Goal: Use online tool/utility: Use online tool/utility

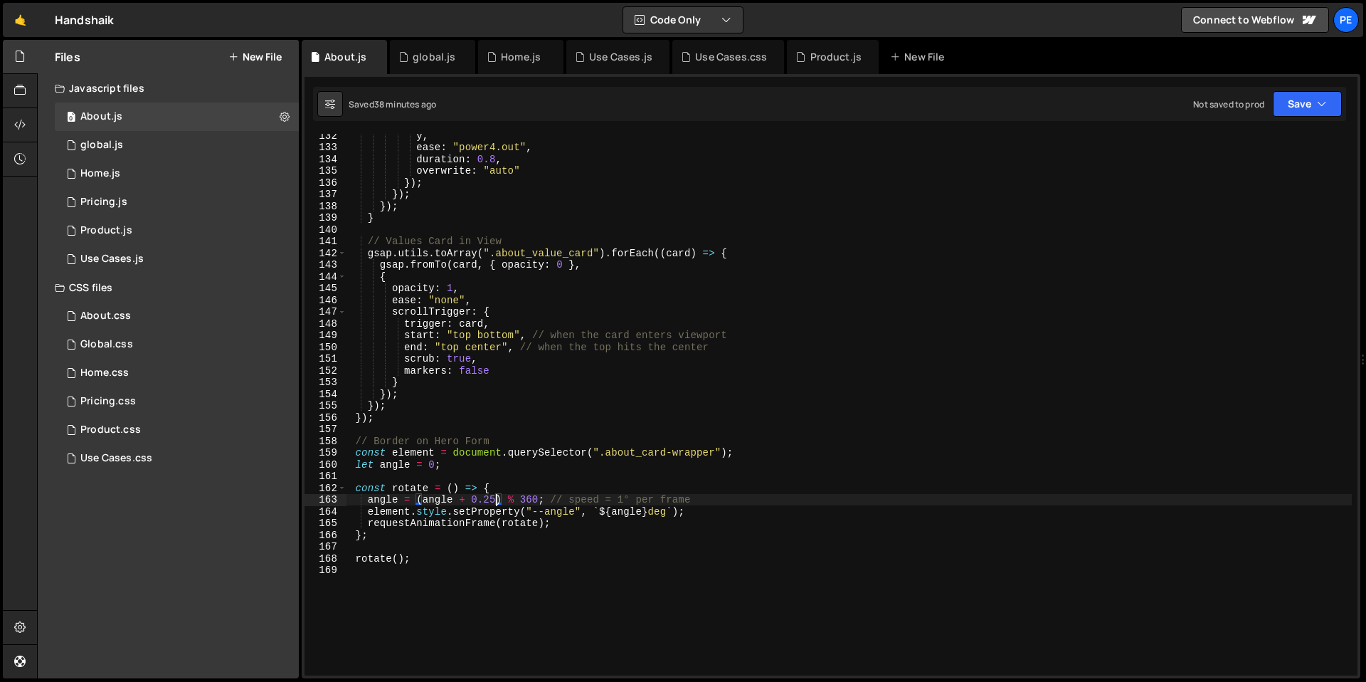
scroll to position [1542, 0]
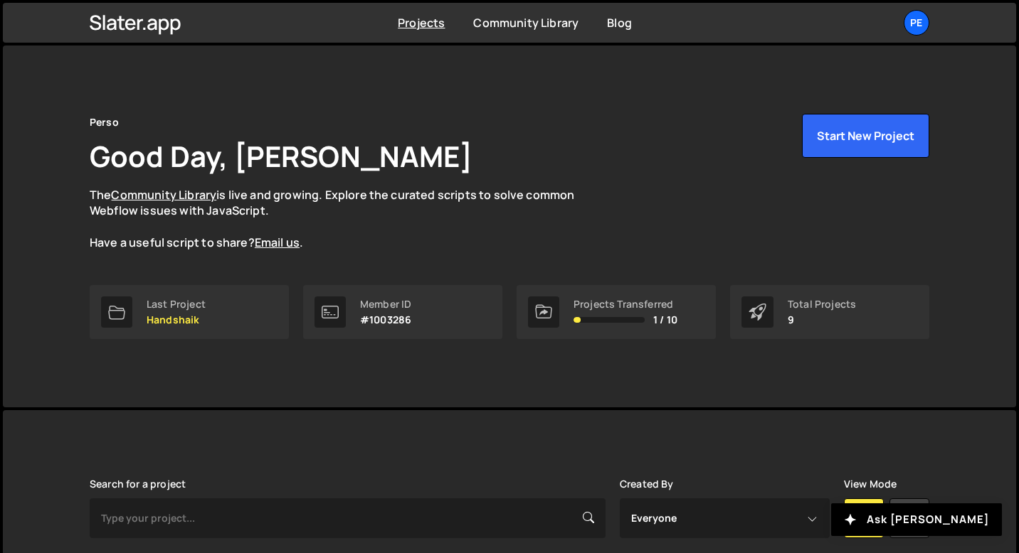
scroll to position [383, 0]
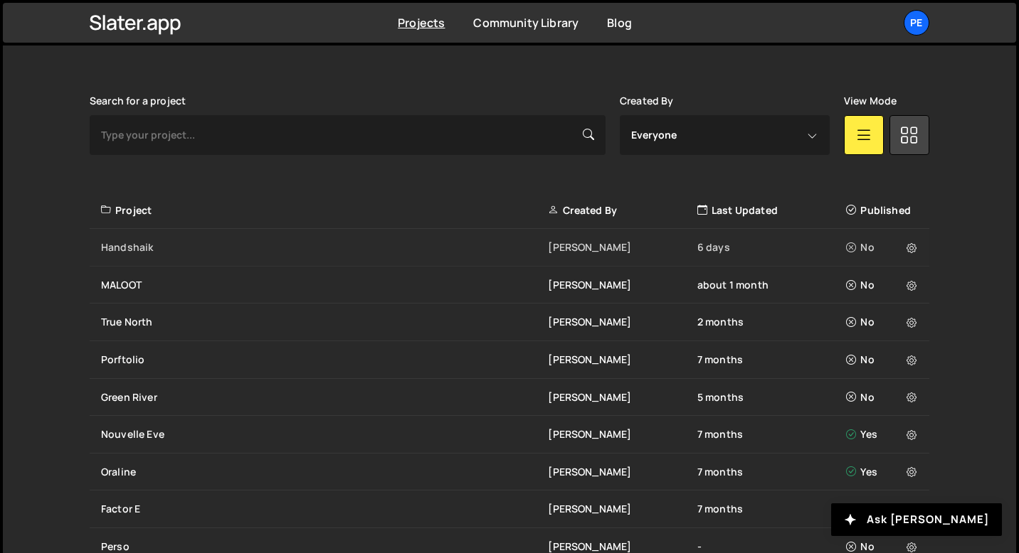
click at [159, 243] on div "Handshaik" at bounding box center [324, 247] width 447 height 14
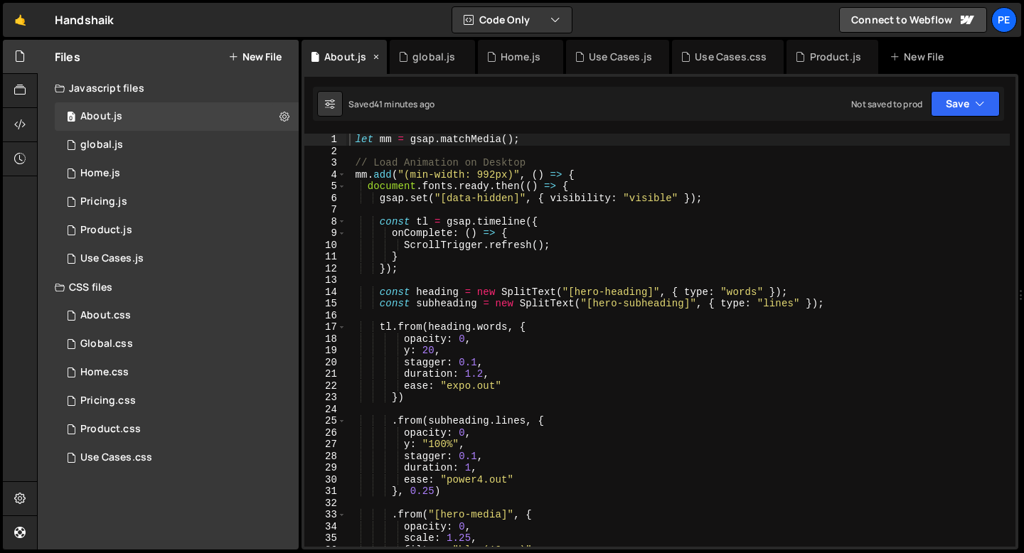
click at [377, 58] on icon at bounding box center [376, 57] width 10 height 14
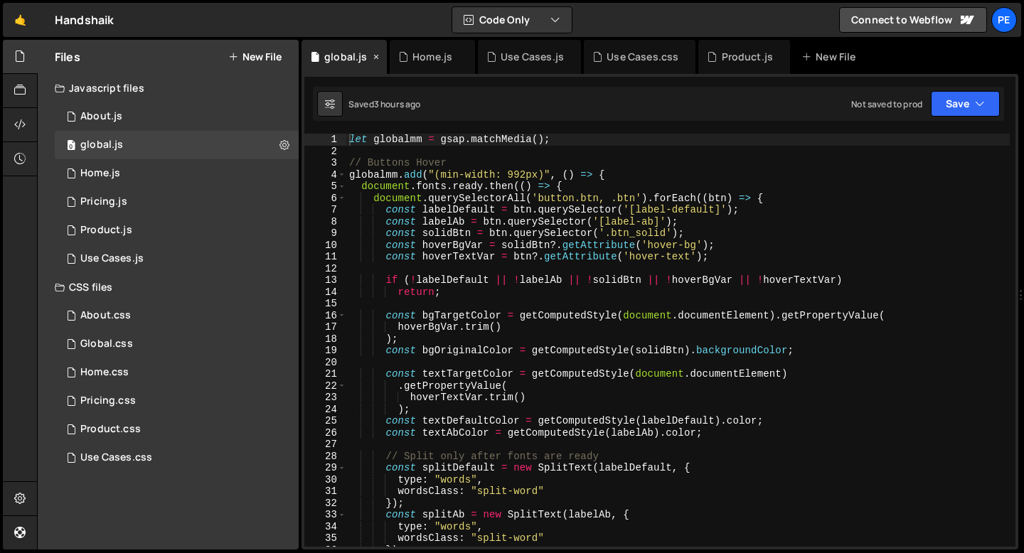
click at [377, 58] on icon at bounding box center [376, 57] width 10 height 14
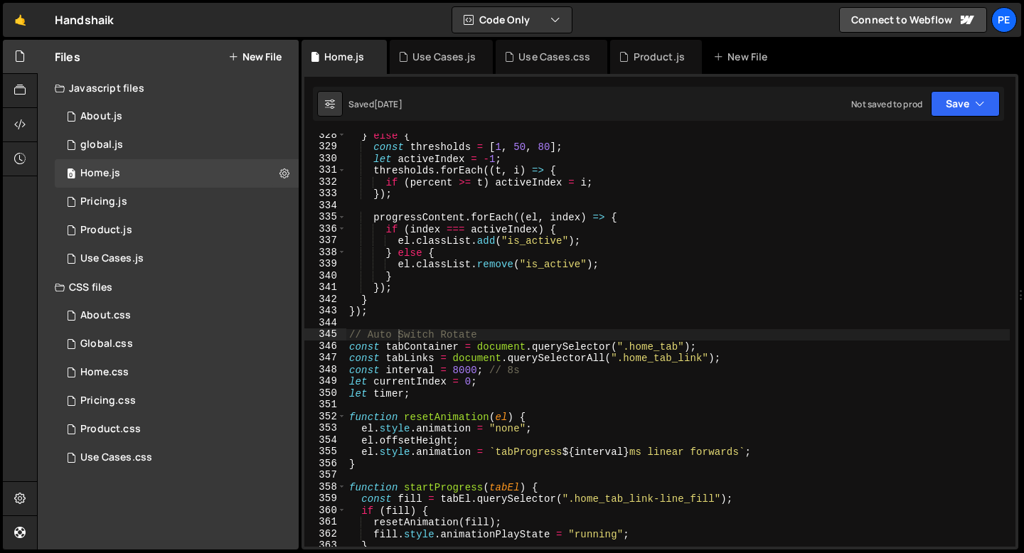
scroll to position [3843, 0]
type textarea "el.classList.remove("is_active");"
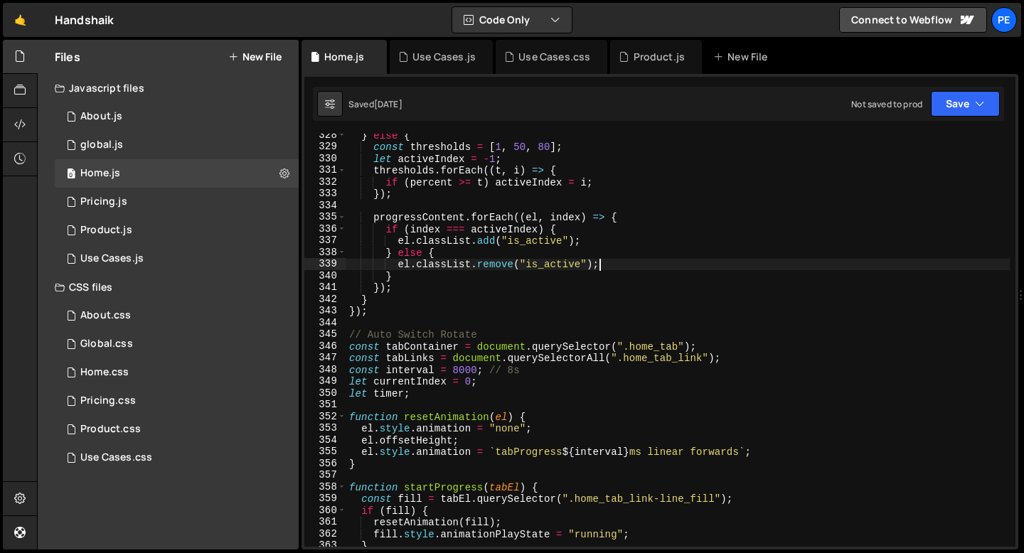
click at [642, 260] on div "} else { const thresholds = [ 1 , 50 , 80 ] ; let activeIndex = - 1 ; threshold…" at bounding box center [678, 347] width 664 height 437
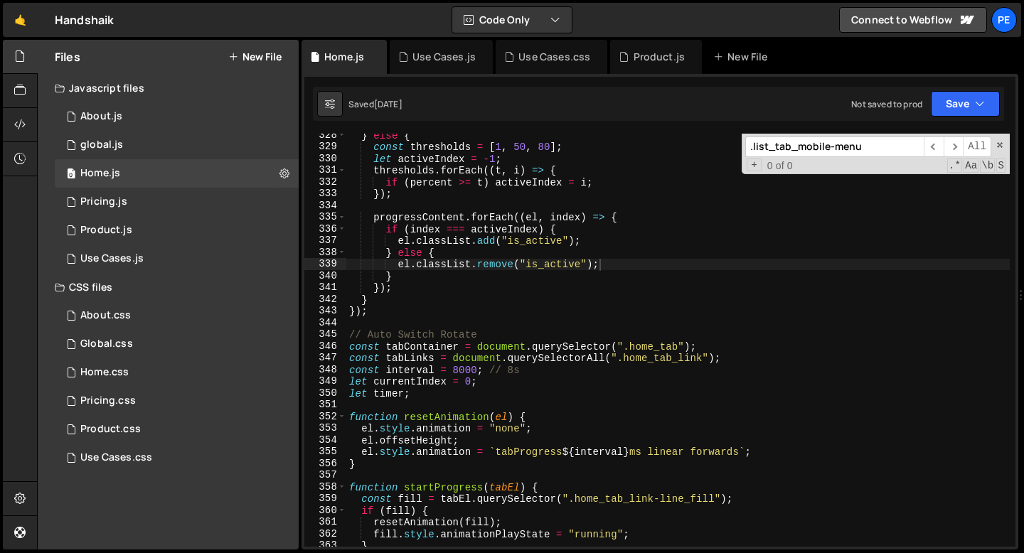
scroll to position [4958, 0]
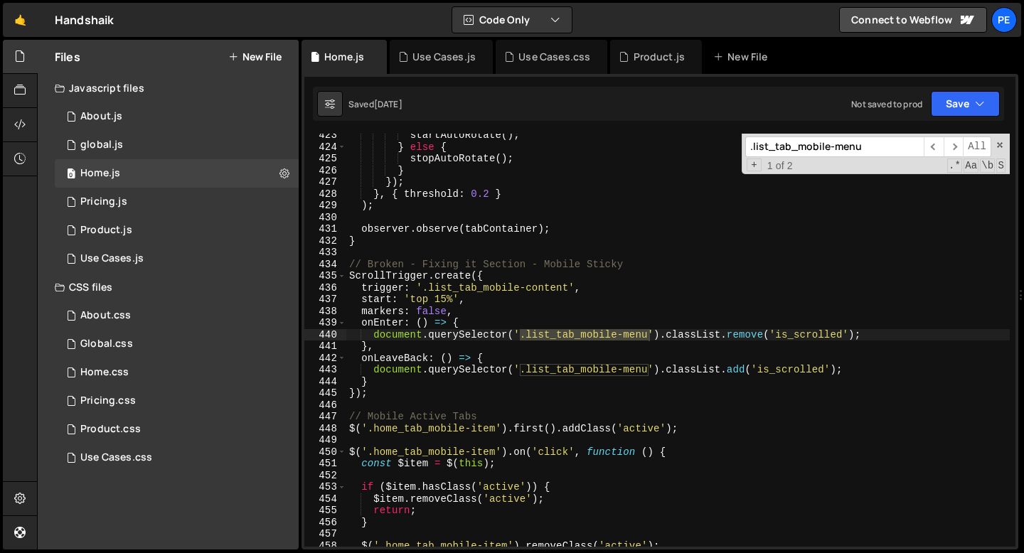
type input ".list_tab_mobile-menu"
click at [349, 277] on div "startAutoRotate ( ) ; } else { stopAutoRotate ( ) ; } }) ; } , { threshold : 0.…" at bounding box center [678, 347] width 664 height 437
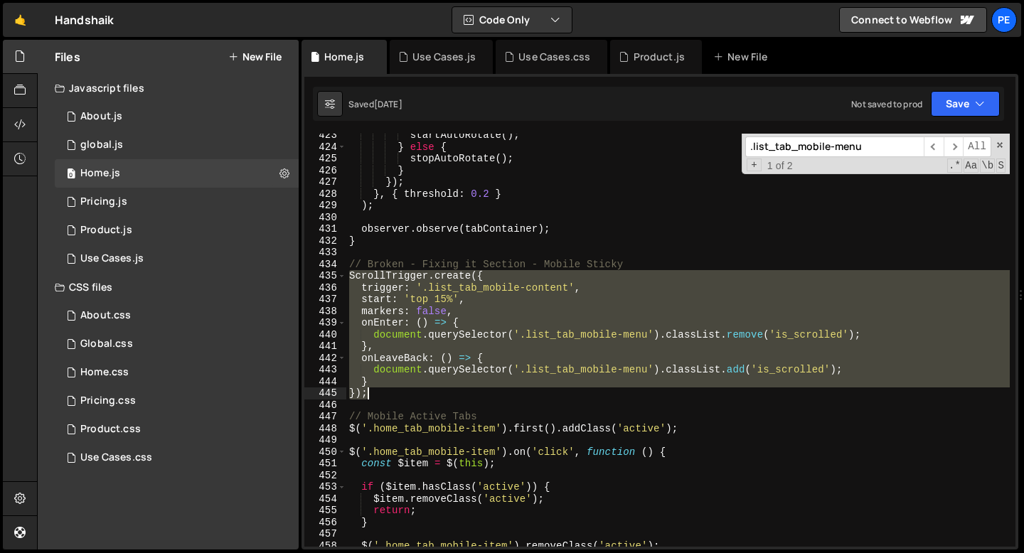
drag, startPoint x: 349, startPoint y: 277, endPoint x: 394, endPoint y: 393, distance: 124.6
click at [394, 394] on div "startAutoRotate ( ) ; } else { stopAutoRotate ( ) ; } }) ; } , { threshold : 0.…" at bounding box center [678, 347] width 664 height 437
type textarea "} });"
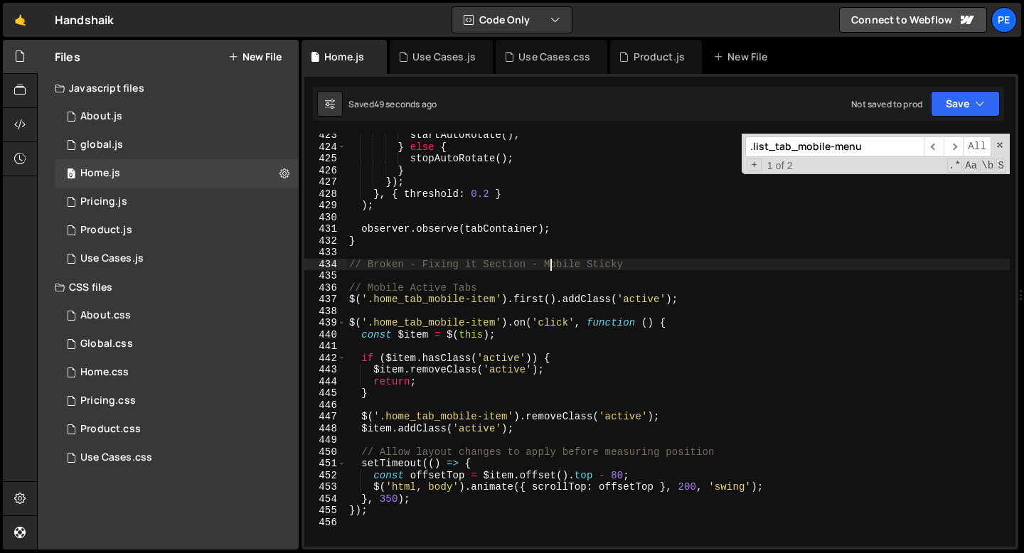
click at [548, 265] on div "startAutoRotate ( ) ; } else { stopAutoRotate ( ) ; } }) ; } , { threshold : 0.…" at bounding box center [678, 347] width 664 height 437
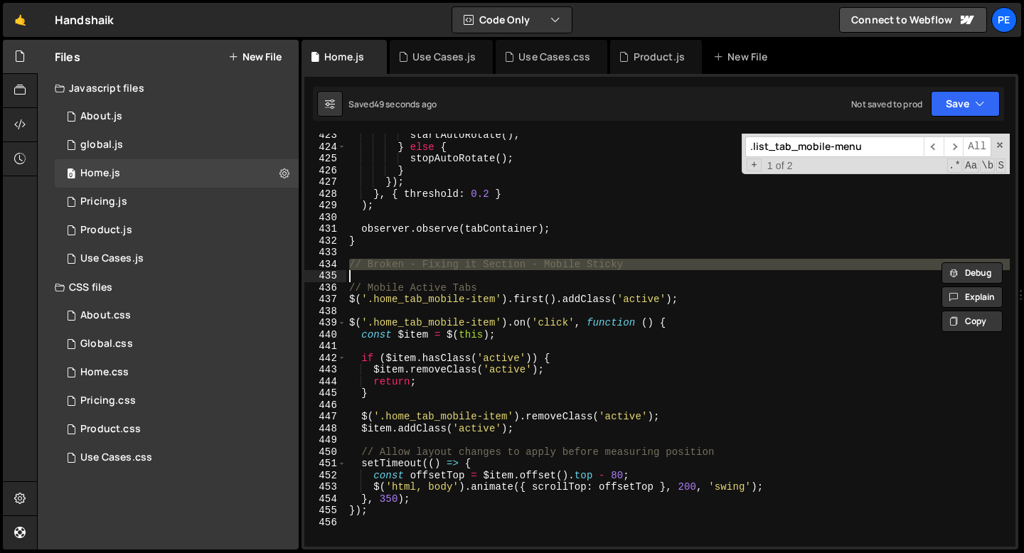
click at [548, 265] on div "startAutoRotate ( ) ; } else { stopAutoRotate ( ) ; } }) ; } , { threshold : 0.…" at bounding box center [678, 347] width 664 height 437
type textarea "// Broken - Fixing it Section - Mobile Sticky"
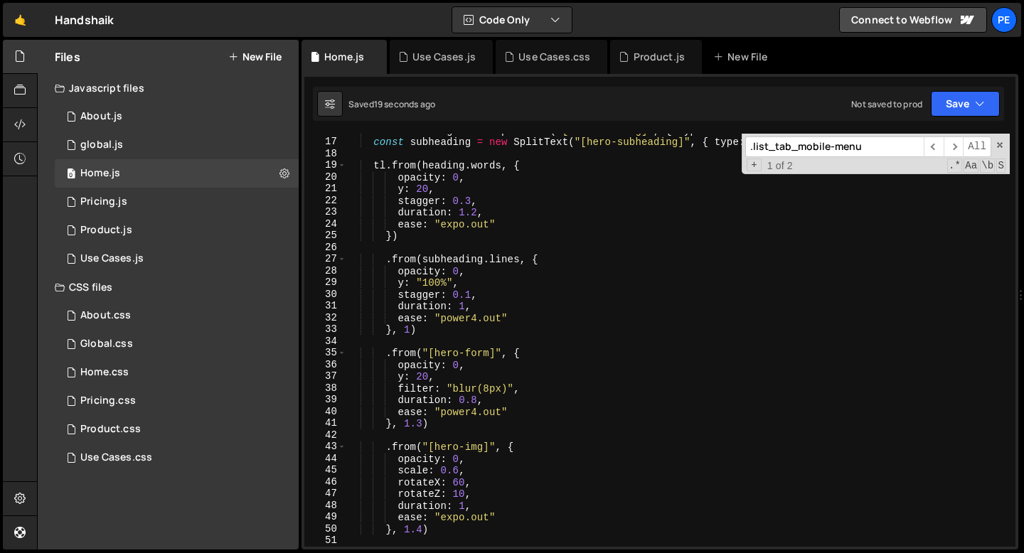
scroll to position [0, 0]
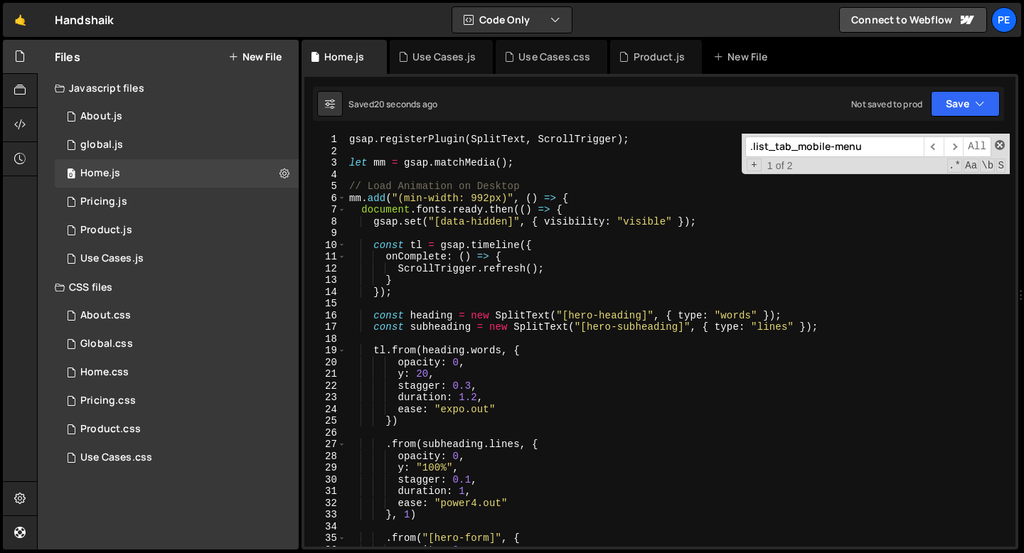
click at [1000, 147] on span at bounding box center [1000, 145] width 10 height 10
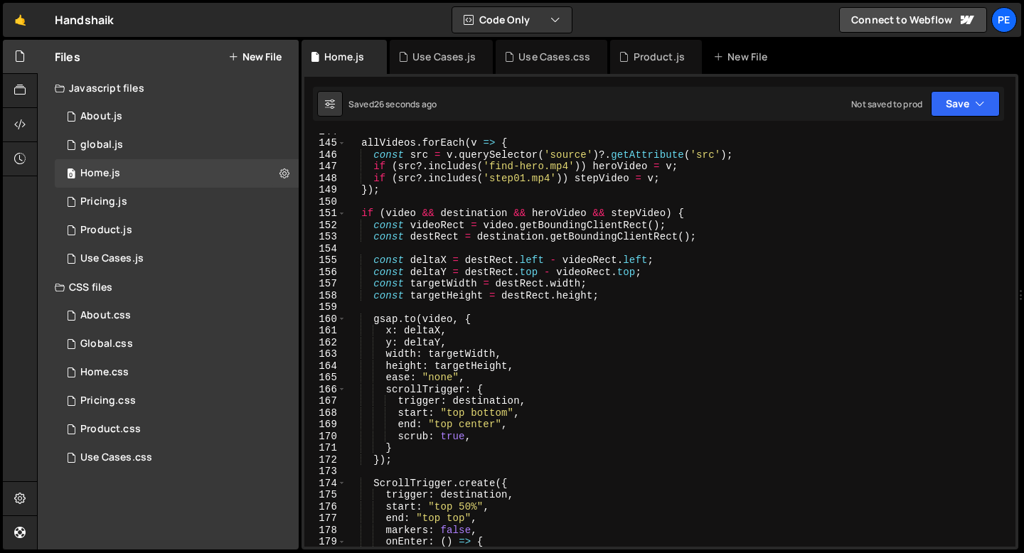
scroll to position [1669, 0]
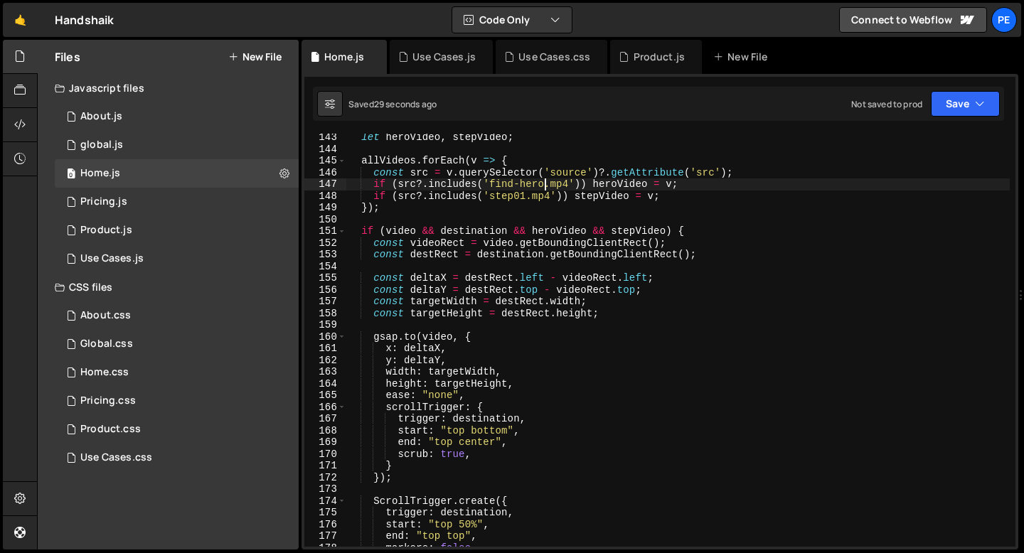
click at [546, 184] on div "let heroVideo , stepVideo ; allVideos . forEach ( v => { const src = v . queryS…" at bounding box center [678, 350] width 664 height 437
drag, startPoint x: 568, startPoint y: 180, endPoint x: 492, endPoint y: 188, distance: 76.5
click at [492, 188] on div "let heroVideo , stepVideo ; allVideos . forEach ( v => { const src = v . queryS…" at bounding box center [678, 350] width 664 height 437
paste textarea "step01-final"
type textarea "if (src?.includes('step01-final.mp4')) heroVideo = v;"
